Goal: Information Seeking & Learning: Learn about a topic

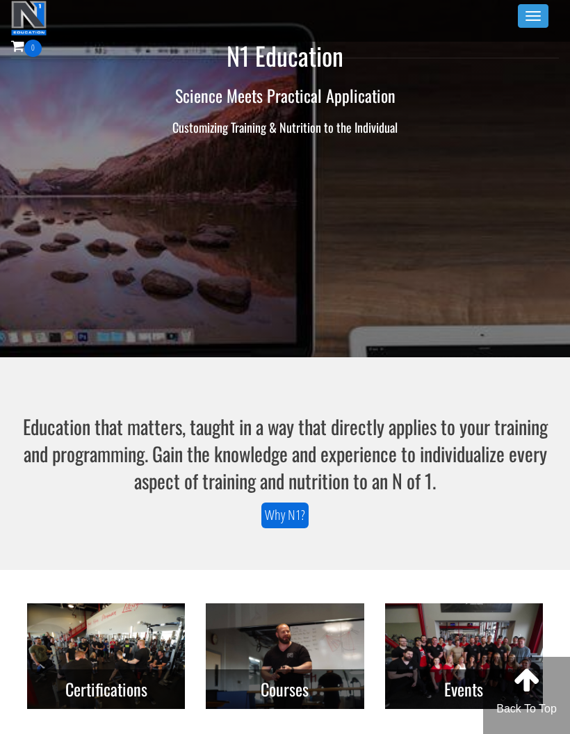
click at [533, 16] on span "button" at bounding box center [532, 15] width 15 height 1
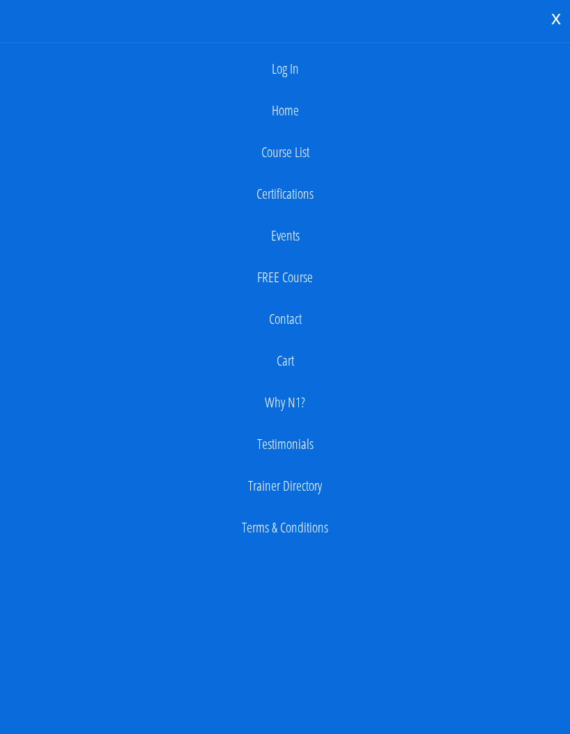
click at [294, 74] on link "Log In" at bounding box center [285, 69] width 556 height 28
click at [272, 74] on link "Log In" at bounding box center [285, 69] width 556 height 28
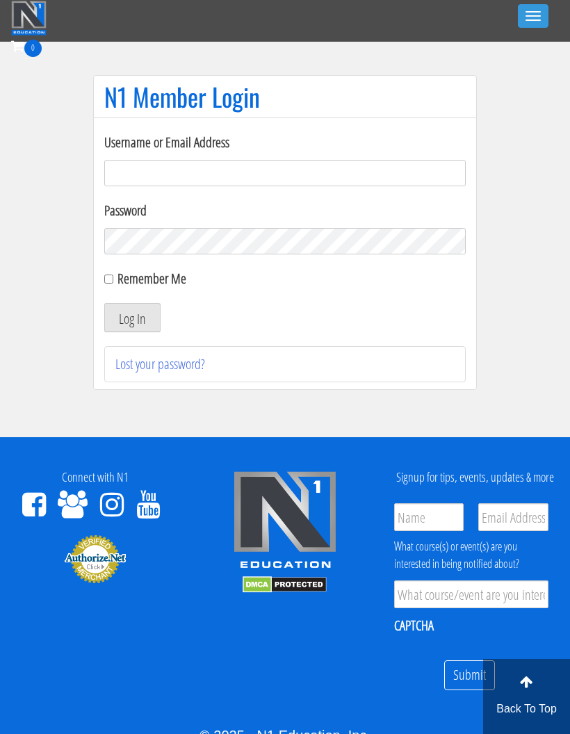
type input "georgiekean@gmail.com"
click at [124, 307] on button "Log In" at bounding box center [132, 317] width 56 height 29
click at [126, 315] on button "Log In" at bounding box center [132, 317] width 56 height 29
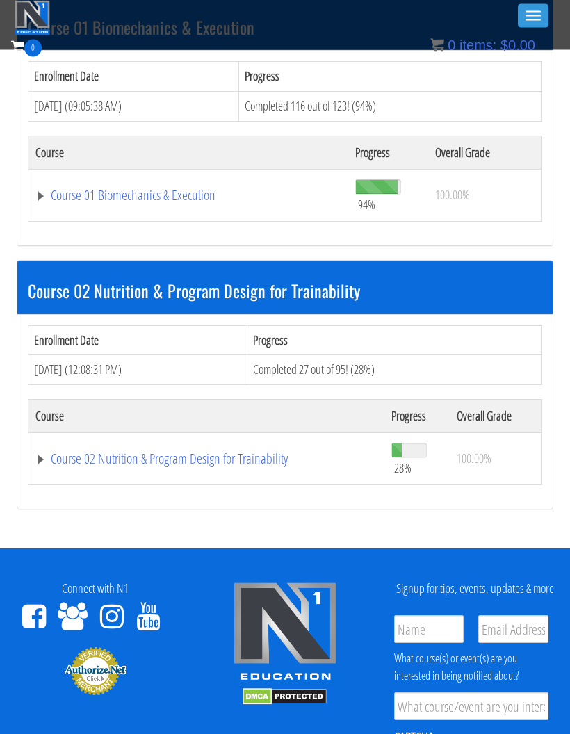
scroll to position [425, 0]
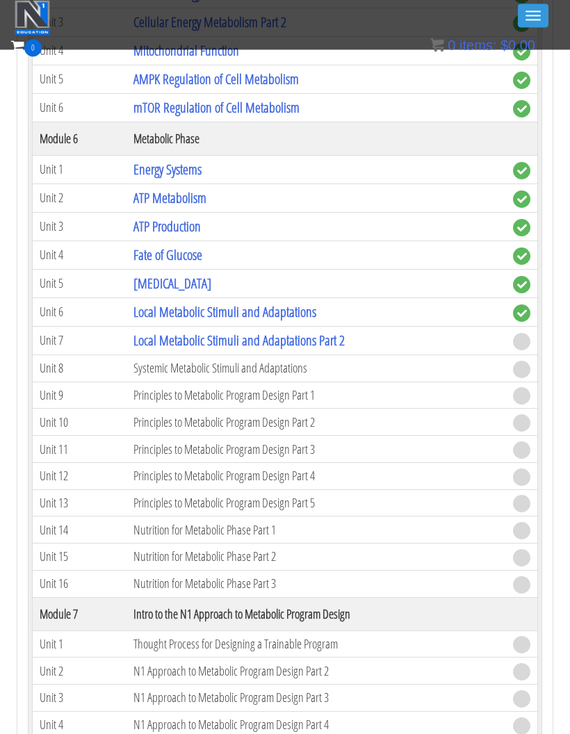
scroll to position [1638, 0]
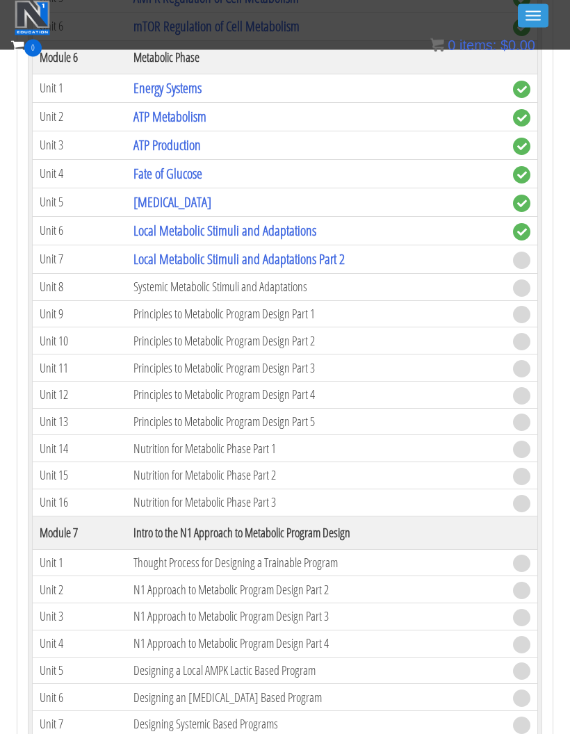
click at [187, 253] on link "Local Metabolic Stimuli and Adaptations Part 2" at bounding box center [238, 259] width 211 height 19
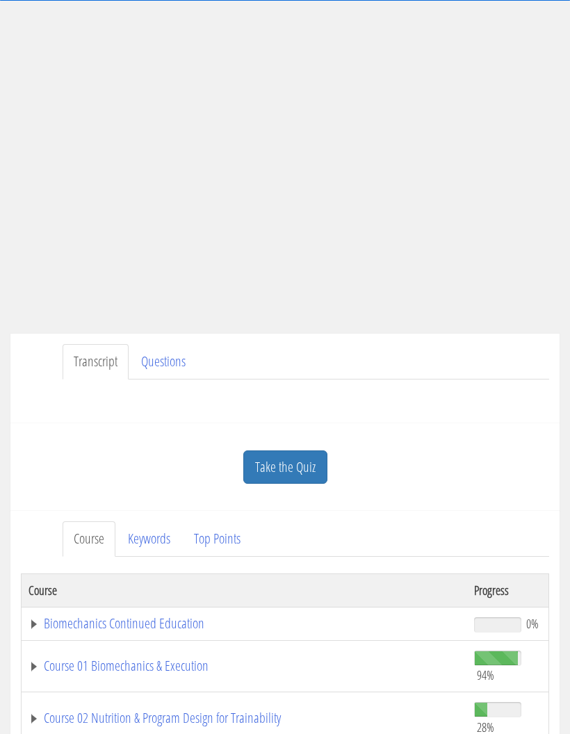
scroll to position [80, 0]
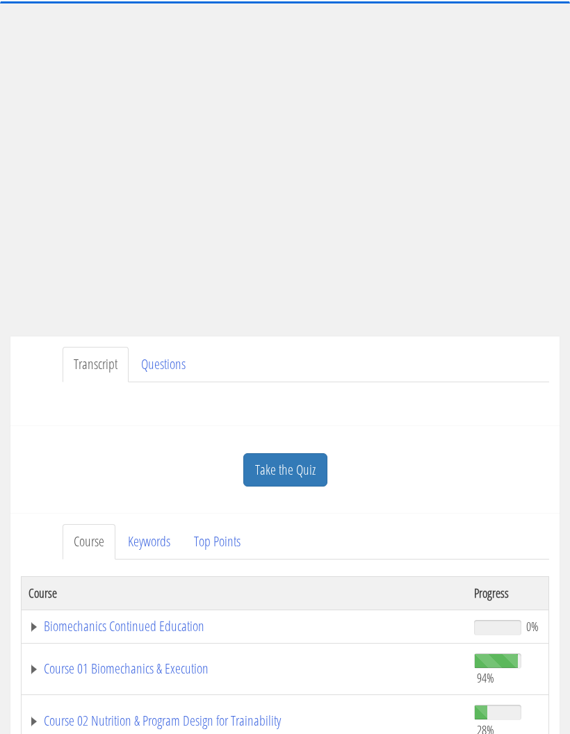
click at [293, 473] on link "Take the Quiz" at bounding box center [285, 470] width 84 height 34
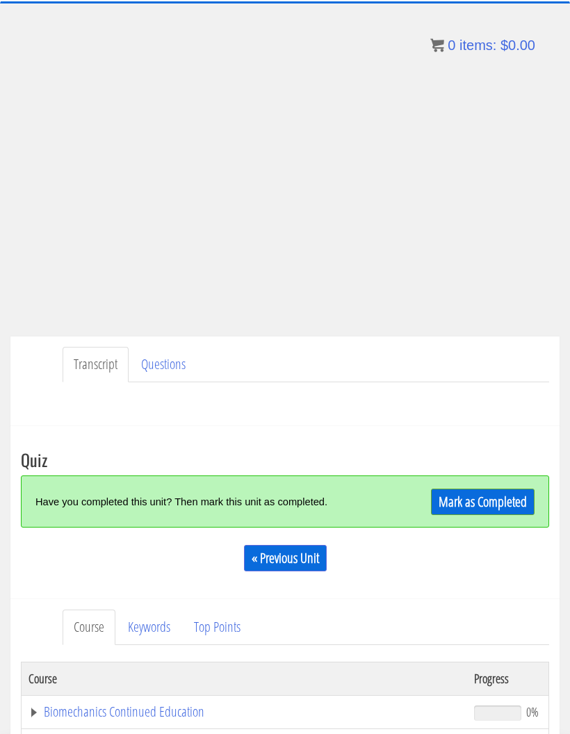
scroll to position [0, 0]
click at [416, 413] on div "Have a question on this unit? Please submit it here: Name * First Last Email * *" at bounding box center [285, 398] width 528 height 33
click at [245, 385] on div "Have a question on this unit? Please submit it here: Name * First Last Email * *" at bounding box center [285, 398] width 528 height 33
click at [174, 357] on link "Questions" at bounding box center [163, 364] width 67 height 35
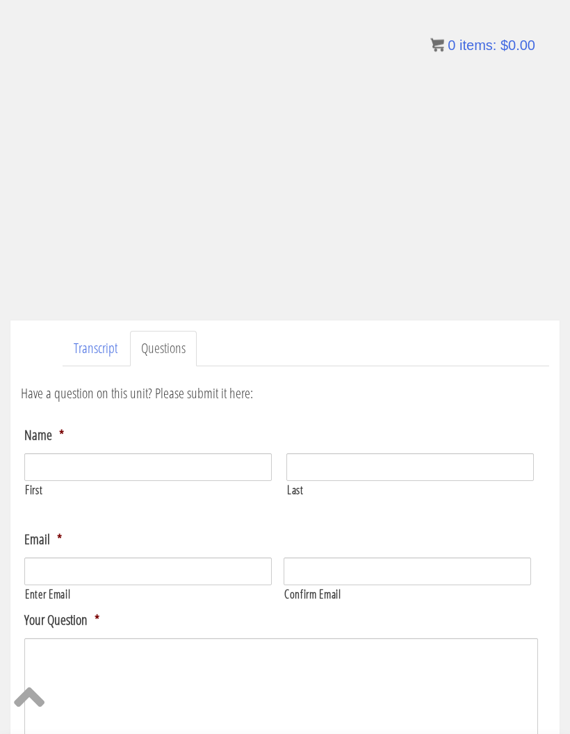
scroll to position [92, 0]
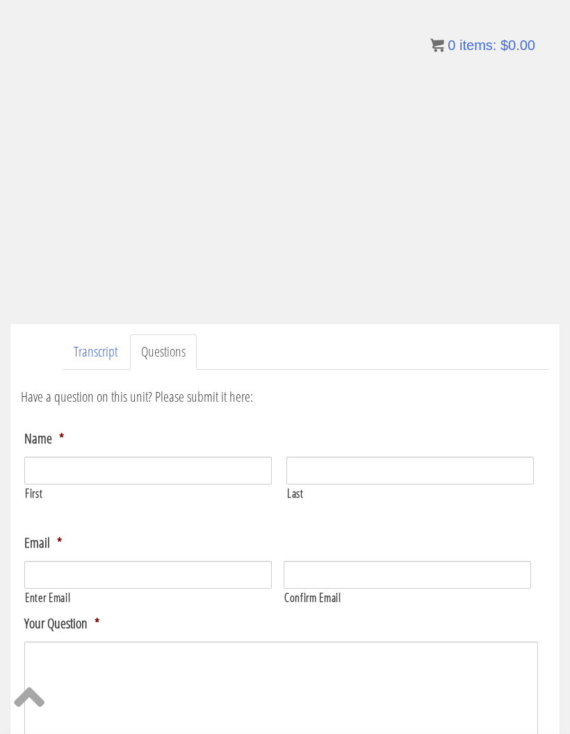
click at [99, 350] on link "Transcript" at bounding box center [96, 351] width 66 height 35
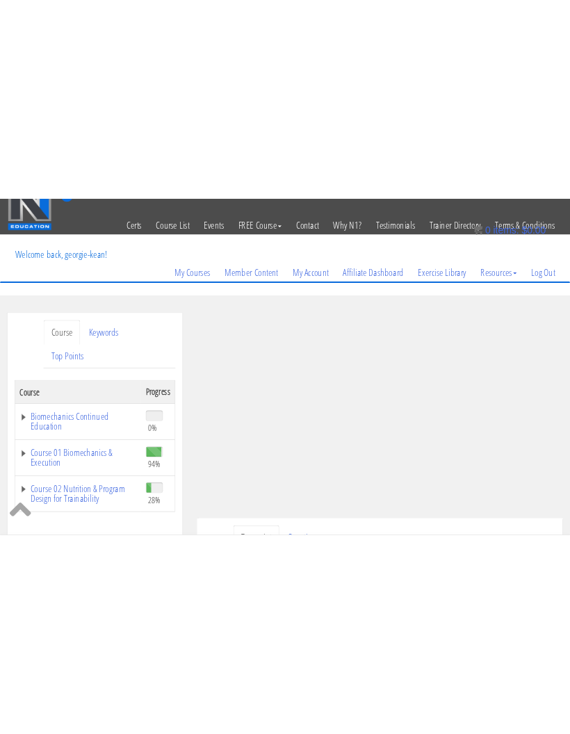
scroll to position [18, 0]
